Goal: Information Seeking & Learning: Learn about a topic

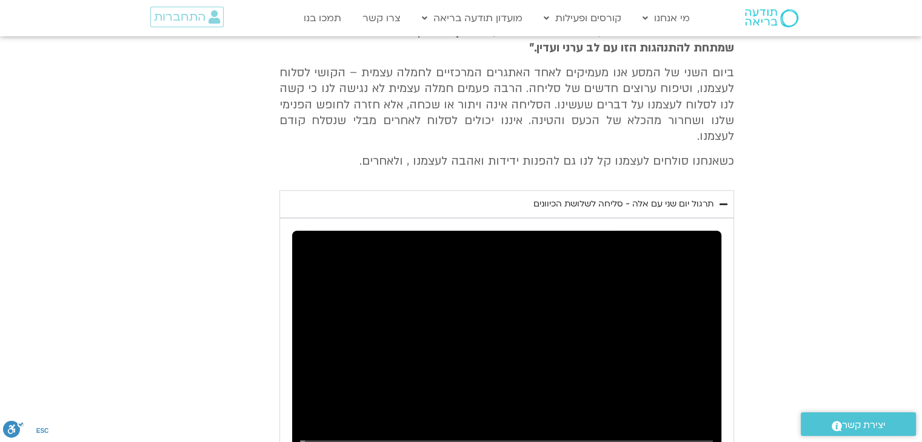
scroll to position [431, 0]
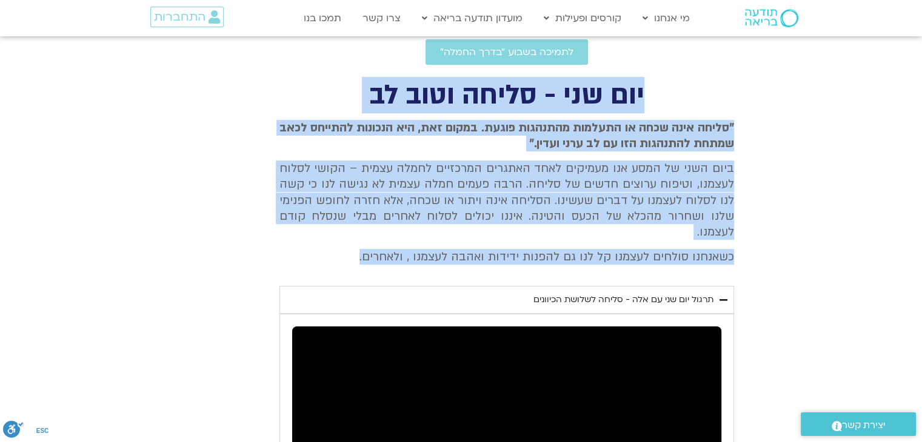
drag, startPoint x: 644, startPoint y: 88, endPoint x: 342, endPoint y: 236, distance: 336.6
click at [342, 239] on div "יום שני - סליחה וטוב לב "סליחה אינה שכחה או התעלמות מהתנהגות פוגעת. במקום זאת, …" at bounding box center [460, 373] width 545 height 581
copy div "יום שני - סליחה וטוב לב "סליחה אינה שכחה או התעלמות מהתנהגות פוגעת. במקום זאת, …"
click at [597, 163] on span "ביום השני של המסע אנו מעמיקים לאחד האתגרים המרכזיים לחמלה עצמית – הקושי לסלוח ל…" at bounding box center [506, 201] width 454 height 80
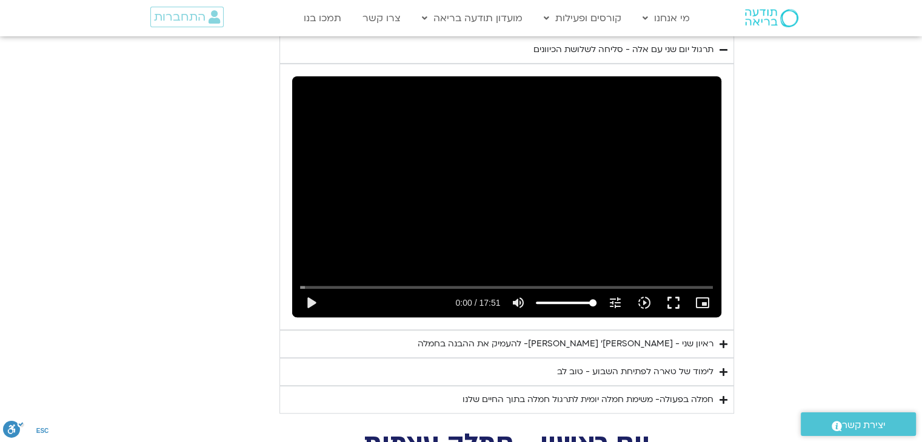
scroll to position [734, 0]
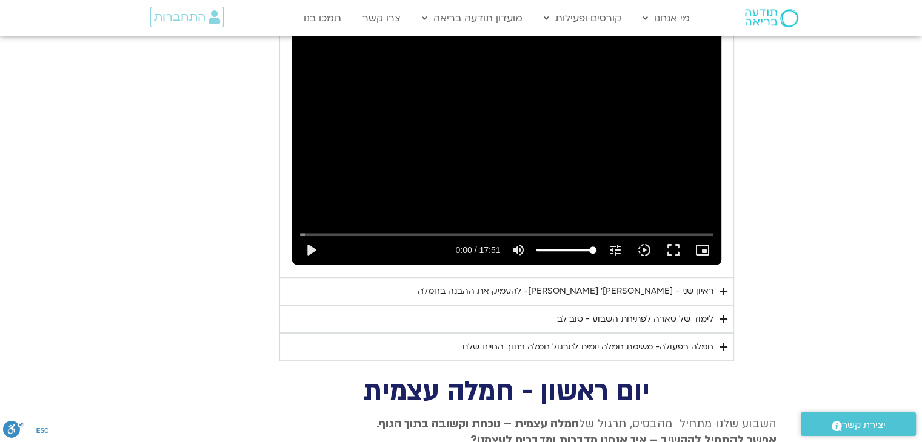
click at [628, 284] on div "ראיון שני - [PERSON_NAME]׳ [PERSON_NAME]- להעמיק את ההבנה בחמלה" at bounding box center [566, 291] width 296 height 15
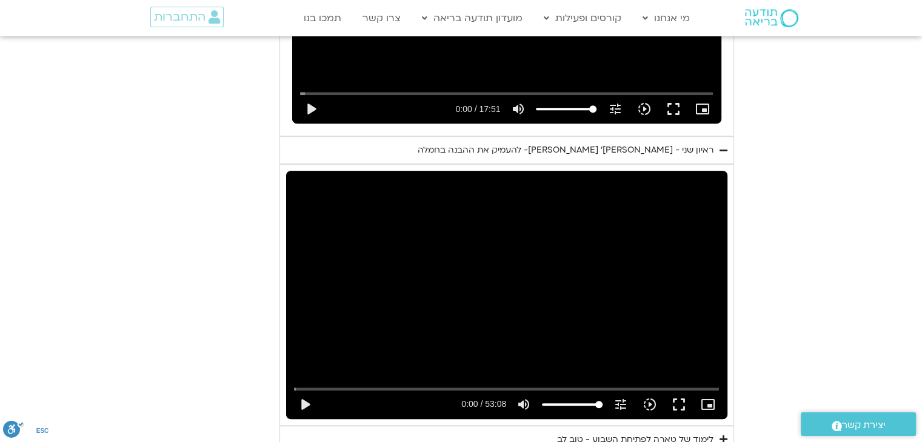
scroll to position [982, 0]
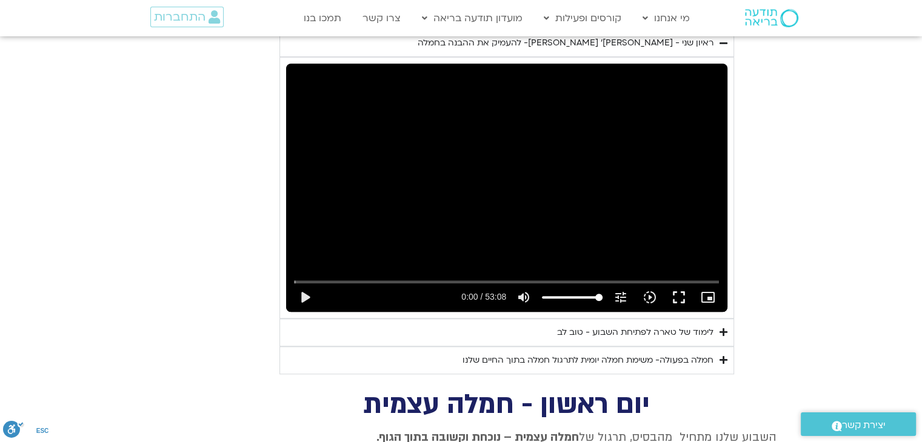
click at [664, 325] on div "לימוד של טארה לפתיחת השבוע - טוב לב" at bounding box center [635, 332] width 156 height 15
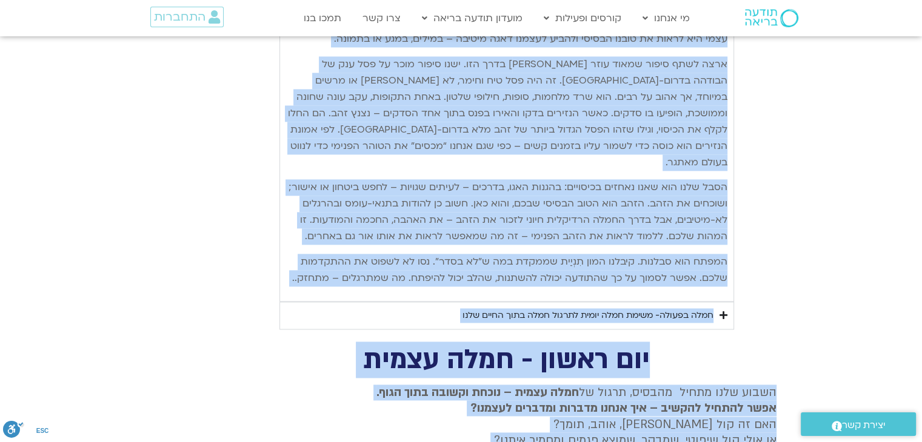
scroll to position [1634, 0]
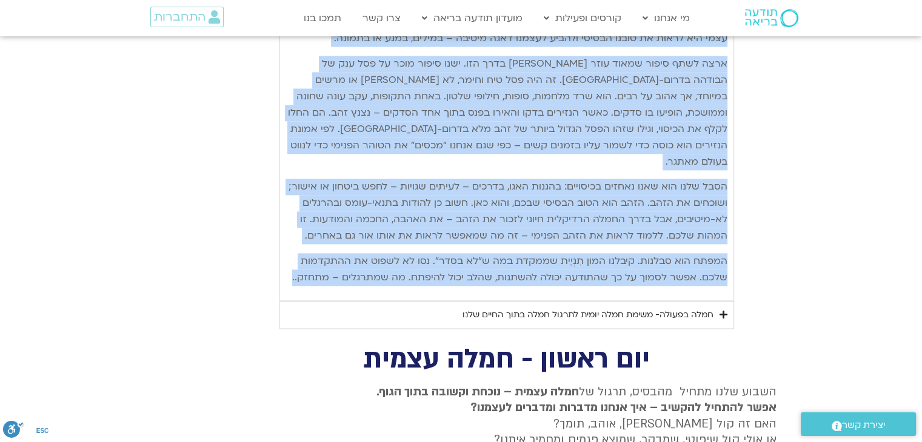
drag, startPoint x: 723, startPoint y: 100, endPoint x: 291, endPoint y: 272, distance: 465.1
copy div "lore ipsu do sita conse adipi elitse doeiu-te inci utlab – etdolorem aliqu enim…"
click at [651, 148] on p "ארצה לשתף סיפור שמאוד עוזר [PERSON_NAME] בדרך הזו. ישנו סיפור מוכר על פסל ענק ש…" at bounding box center [506, 113] width 441 height 115
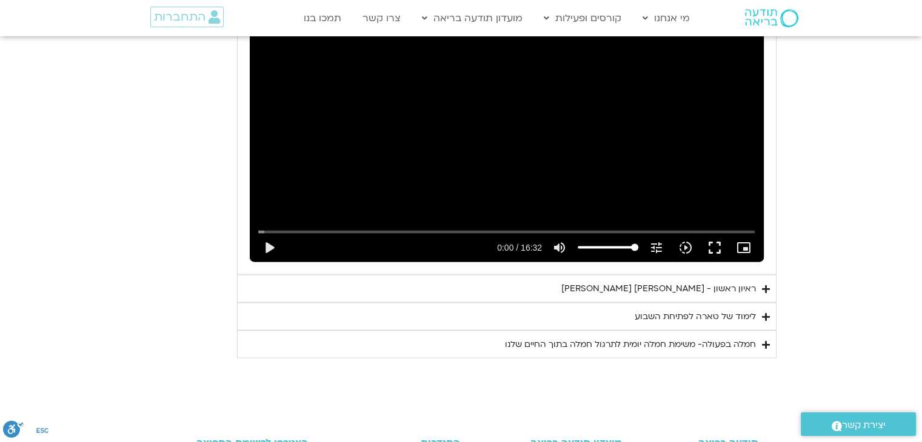
scroll to position [2301, 0]
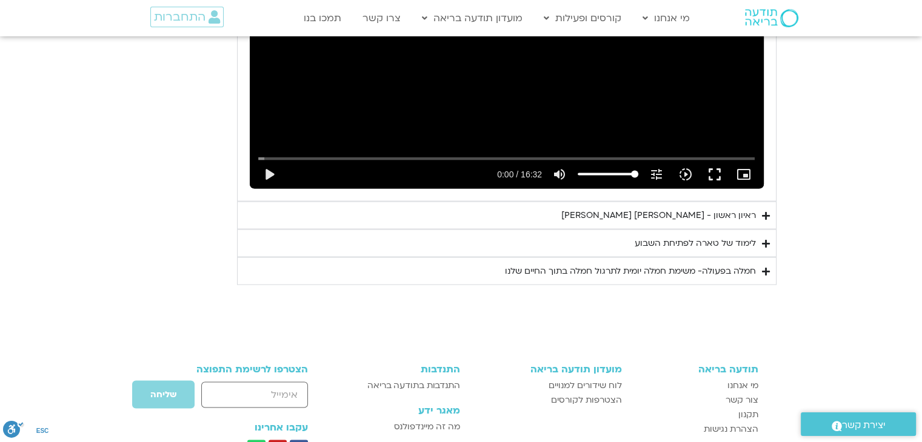
click at [691, 208] on div "ראיון ראשון - [PERSON_NAME] [PERSON_NAME]" at bounding box center [658, 215] width 195 height 15
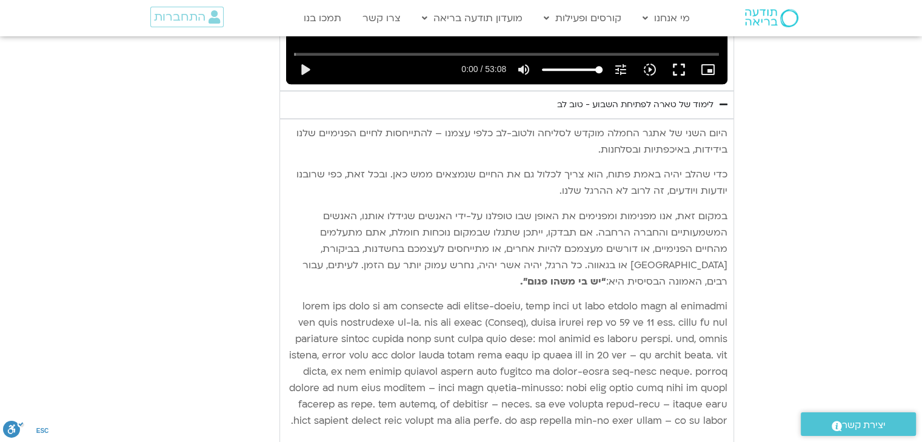
scroll to position [968, 0]
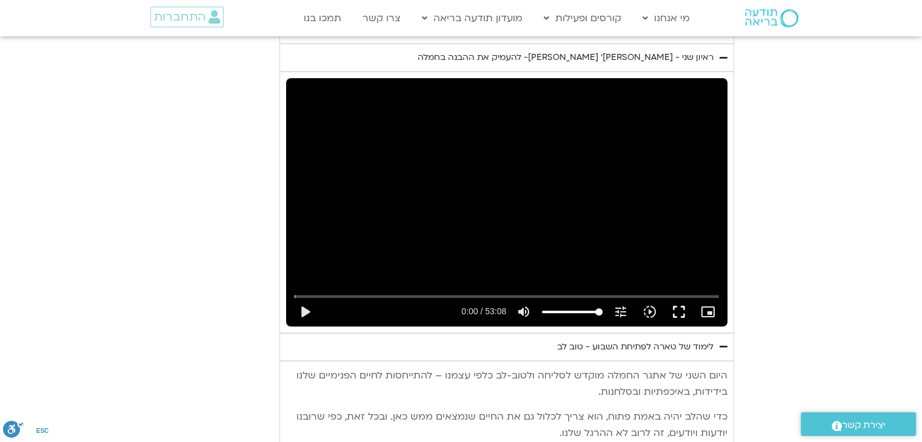
click at [371, 213] on div "Skip Ad 38:56 play_arrow 0:00 / 53:08 volume_up Mute tune Resolution Auto 720p …" at bounding box center [506, 202] width 441 height 248
click at [301, 298] on button "pause" at bounding box center [304, 312] width 29 height 29
type input "1.426602"
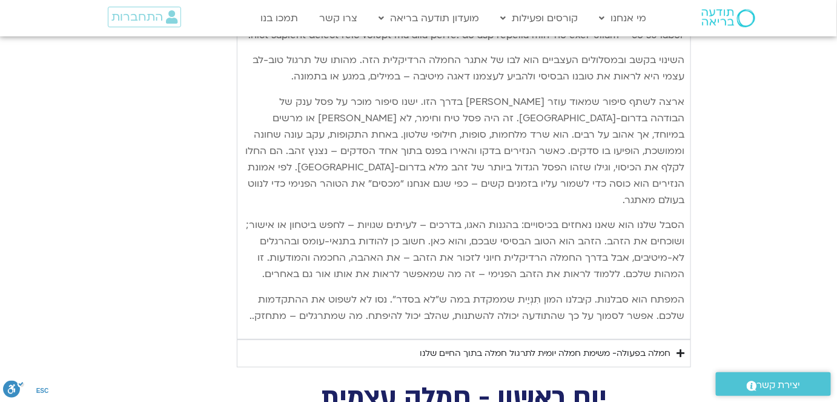
scroll to position [1761, 0]
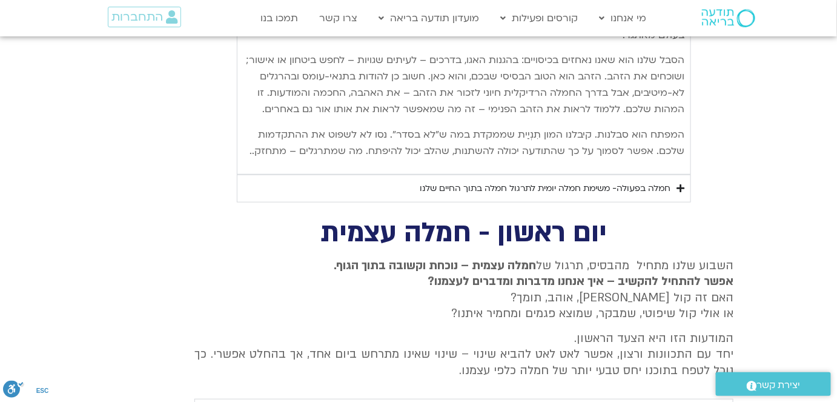
click at [624, 181] on div "חמלה בפעולה- משימת חמלה יומית לתרגול חמלה בתוך החיים שלנו" at bounding box center [545, 188] width 251 height 15
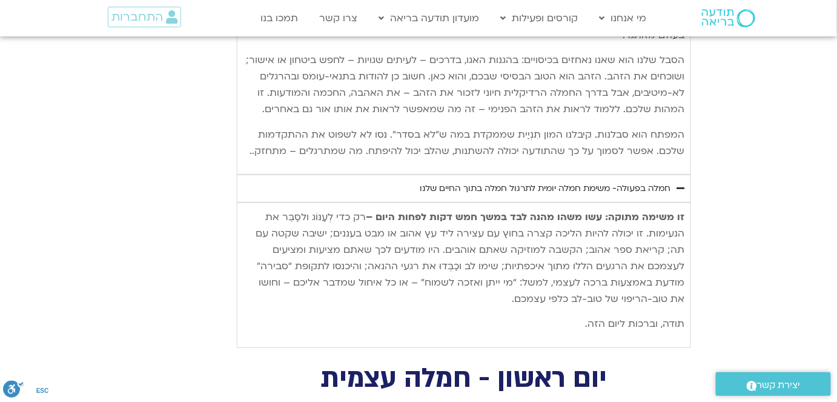
click at [685, 202] on div "זו משימה מתוקה: עשו משהו מהנה לבד במשך חמש דקות לפחות היום – רק כדי לְעַנּוֹג ו…" at bounding box center [464, 274] width 454 height 145
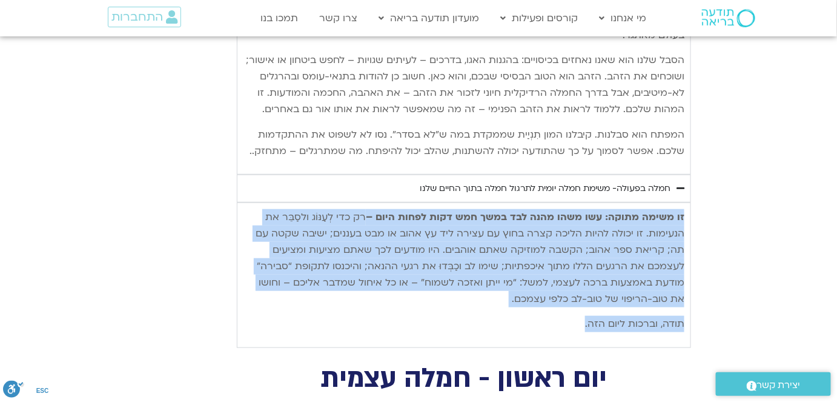
drag, startPoint x: 684, startPoint y: 193, endPoint x: 613, endPoint y: 255, distance: 93.7
click at [562, 299] on div "זו משימה מתוקה: עשו משהו מהנה לבד במשך חמש דקות לפחות היום – רק כדי לְעַנּוֹג ו…" at bounding box center [464, 270] width 441 height 123
copy div "זו משימה מתוקה: עשו משהו מהנה לבד במשך חמש דקות לפחות היום – רק כדי לְעַנּוֹג ו…"
click at [599, 231] on p "זו משימה מתוקה: עשו משהו מהנה לבד במשך חמש דקות לפחות היום – רק כדי לְעַנּוֹג ו…" at bounding box center [464, 258] width 441 height 98
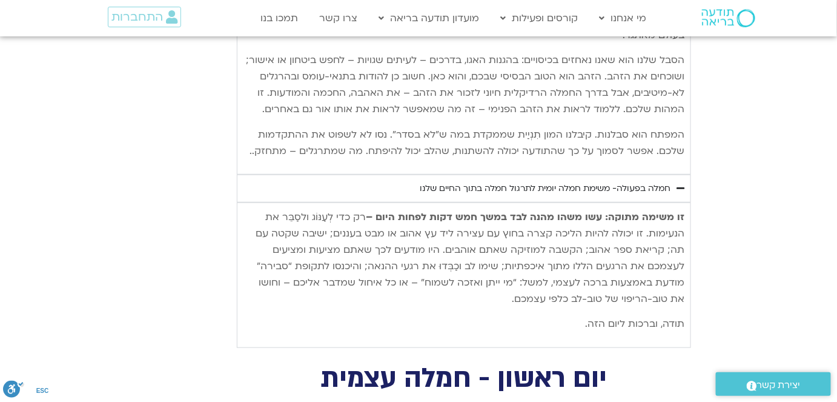
click at [601, 181] on div "חמלה בפעולה- משימת חמלה יומית לתרגול חמלה בתוך החיים שלנו" at bounding box center [545, 188] width 251 height 15
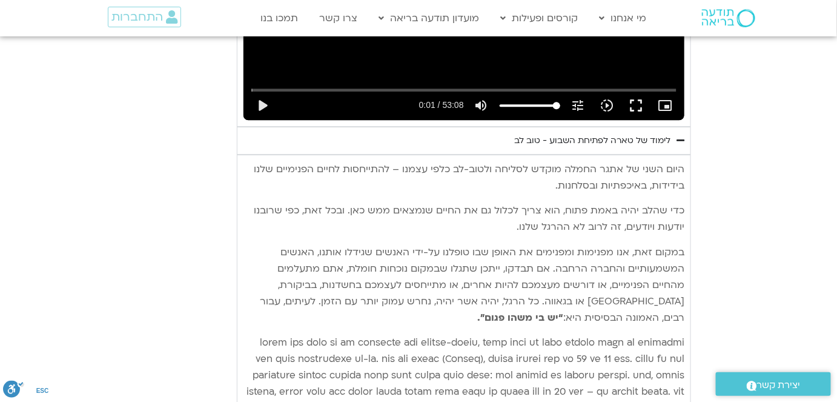
scroll to position [1155, 0]
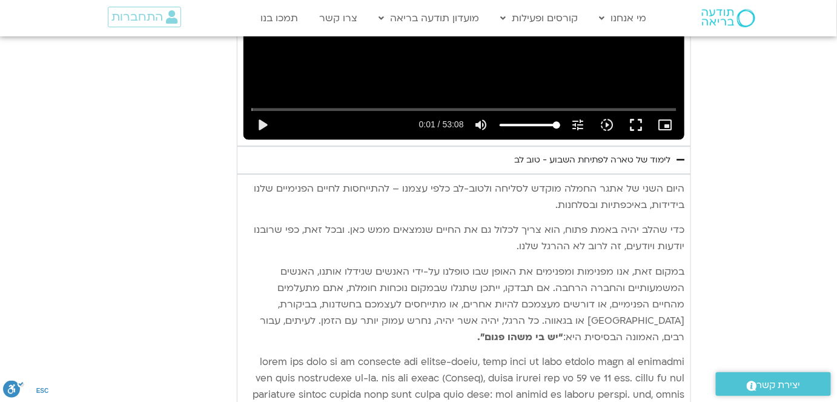
click at [612, 153] on div "לימוד של טארה לפתיחת השבוע - טוב לב" at bounding box center [592, 160] width 156 height 15
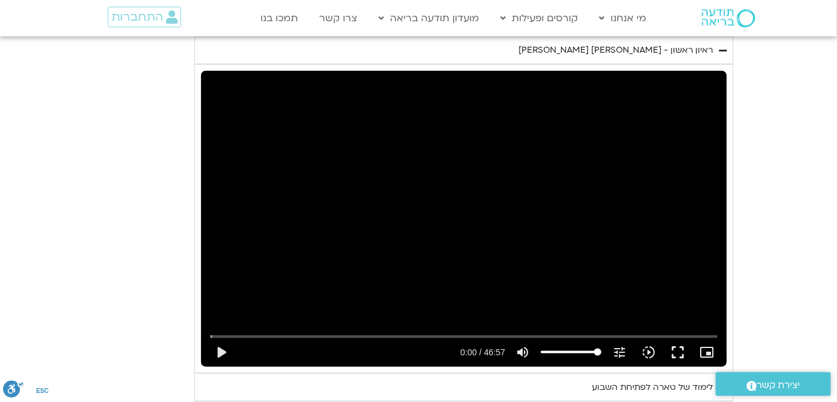
scroll to position [2037, 0]
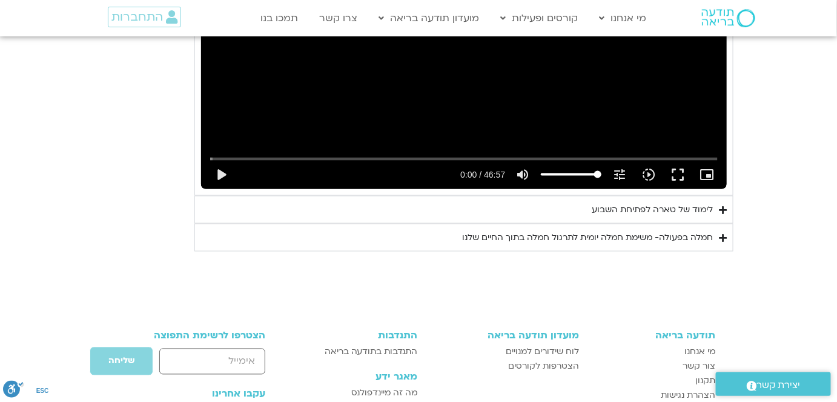
click at [654, 202] on div "לימוד של טארה לפתיחת השבוע" at bounding box center [652, 209] width 121 height 15
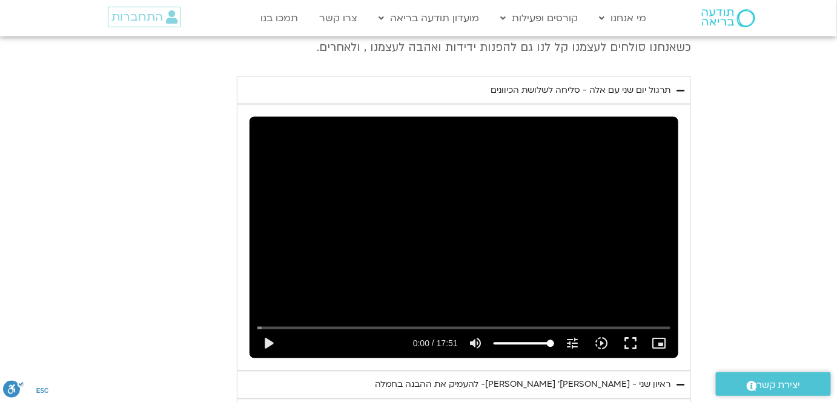
scroll to position [659, 0]
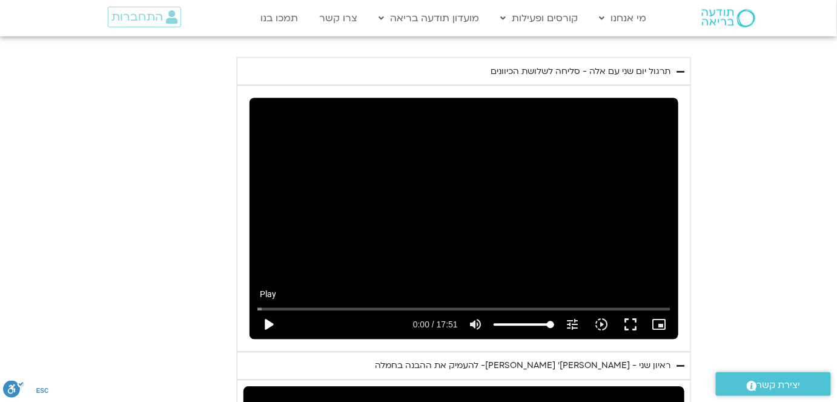
click at [271, 310] on button "play_arrow" at bounding box center [268, 324] width 29 height 29
click at [265, 310] on button "pause" at bounding box center [268, 324] width 29 height 29
type input "8.507762"
